Goal: Task Accomplishment & Management: Use online tool/utility

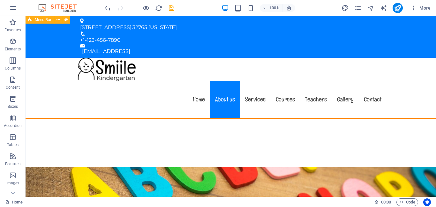
scroll to position [170, 0]
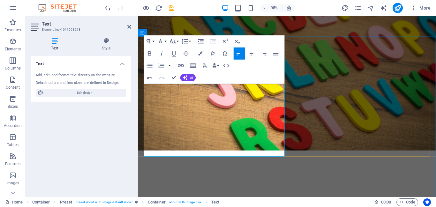
drag, startPoint x: 260, startPoint y: 160, endPoint x: 145, endPoint y: 92, distance: 133.6
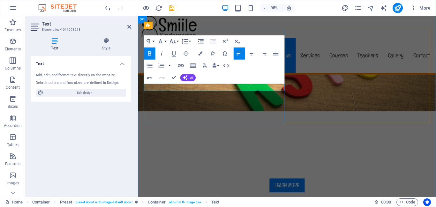
scroll to position [204, 0]
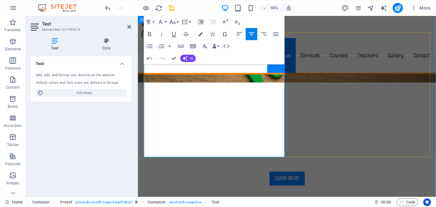
scroll to position [200, 0]
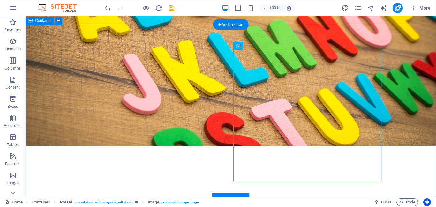
scroll to position [184, 0]
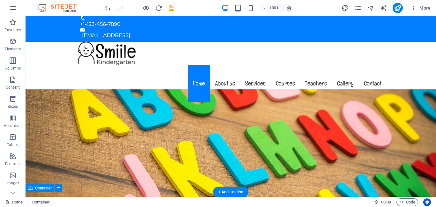
scroll to position [0, 0]
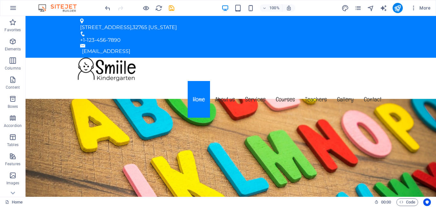
click at [106, 58] on div at bounding box center [230, 69] width 311 height 23
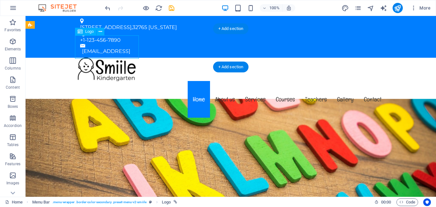
click at [85, 31] on div "Logo" at bounding box center [85, 32] width 21 height 8
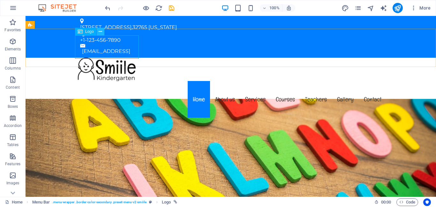
click at [100, 30] on icon at bounding box center [101, 31] width 4 height 7
click at [12, 176] on icon "button" at bounding box center [13, 176] width 8 height 8
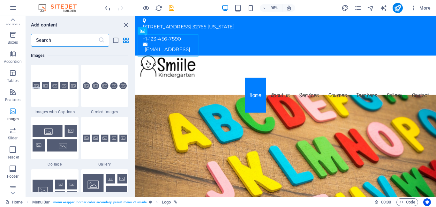
scroll to position [63, 0]
click at [11, 112] on icon "button" at bounding box center [13, 112] width 8 height 8
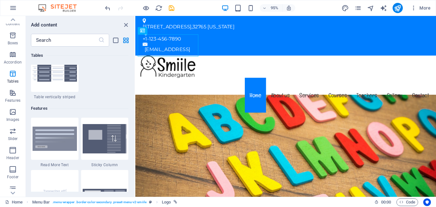
scroll to position [2431, 0]
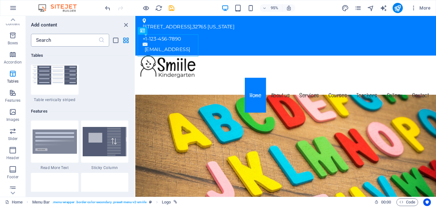
click at [60, 41] on input "text" at bounding box center [64, 40] width 67 height 13
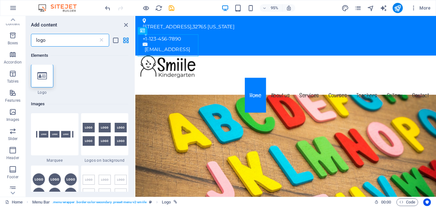
scroll to position [0, 0]
type input "logo"
click at [42, 78] on icon at bounding box center [42, 76] width 10 height 8
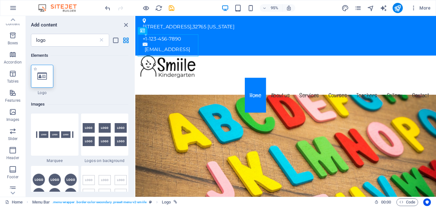
click at [42, 76] on icon at bounding box center [42, 76] width 10 height 8
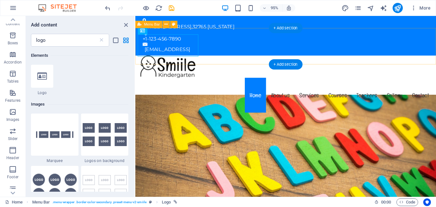
click at [228, 58] on div "Menu Home About us Services Courses Teachers Gallery Contact" at bounding box center [293, 89] width 317 height 62
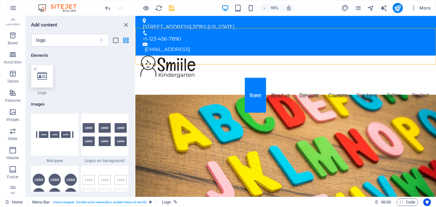
click at [44, 78] on icon at bounding box center [42, 76] width 10 height 8
click at [43, 77] on icon at bounding box center [42, 76] width 10 height 8
click at [125, 25] on icon "close panel" at bounding box center [125, 24] width 7 height 7
click at [101, 39] on icon at bounding box center [101, 40] width 6 height 6
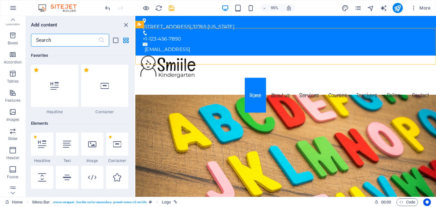
click at [69, 41] on input "text" at bounding box center [64, 40] width 67 height 13
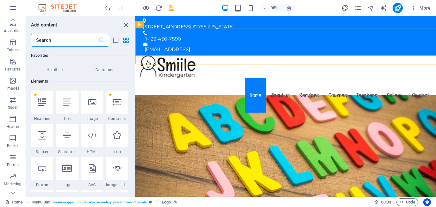
scroll to position [106, 0]
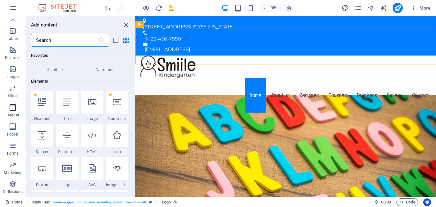
click at [12, 110] on icon "button" at bounding box center [13, 108] width 8 height 8
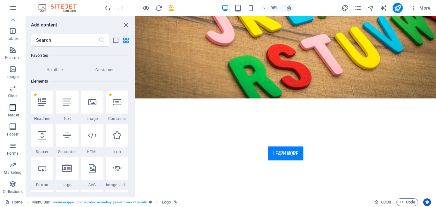
scroll to position [138, 0]
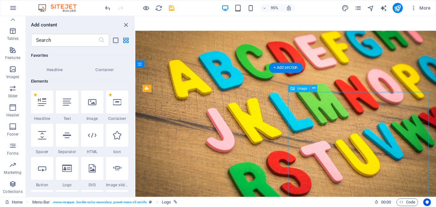
click at [301, 90] on span "Image" at bounding box center [302, 88] width 10 height 4
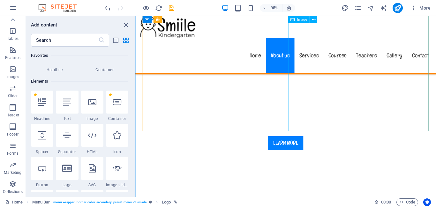
scroll to position [228, 0]
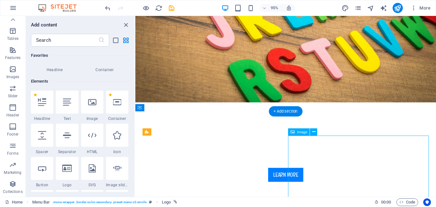
scroll to position [92, 0]
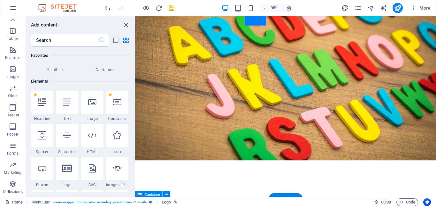
scroll to position [0, 0]
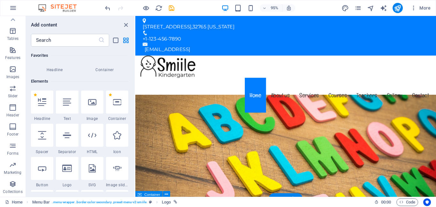
click at [289, 81] on nav "Home About us Services Courses Teachers Gallery Contact" at bounding box center [293, 99] width 311 height 37
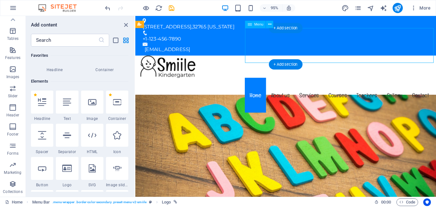
click at [321, 81] on nav "Home About us Services Courses Teachers Gallery Contact" at bounding box center [293, 99] width 311 height 37
click at [381, 81] on nav "Home About us Services Courses Teachers Gallery Contact" at bounding box center [293, 99] width 311 height 37
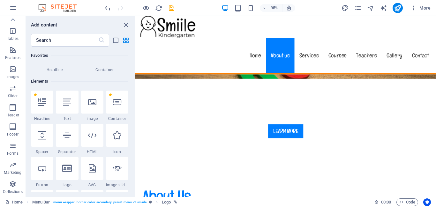
scroll to position [345, 0]
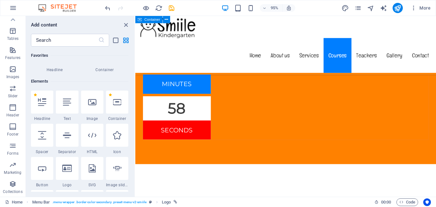
scroll to position [3108, 0]
